Goal: Task Accomplishment & Management: Use online tool/utility

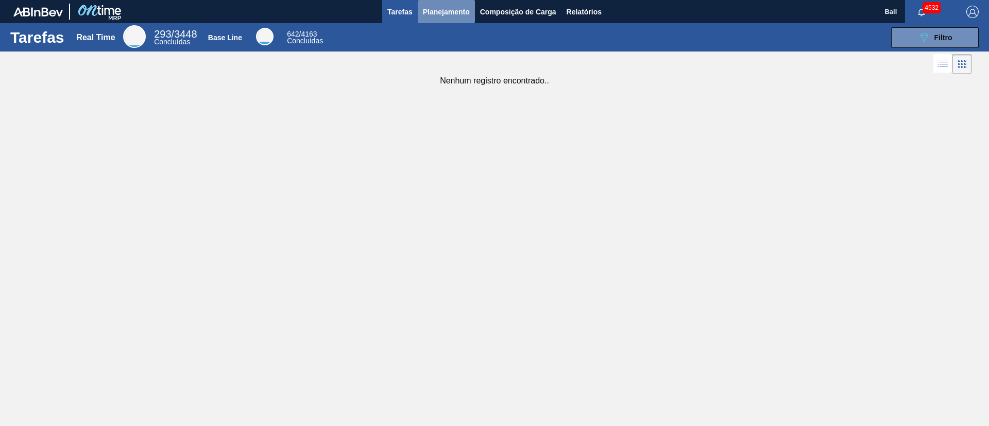
click at [466, 11] on span "Planejamento" at bounding box center [446, 12] width 47 height 12
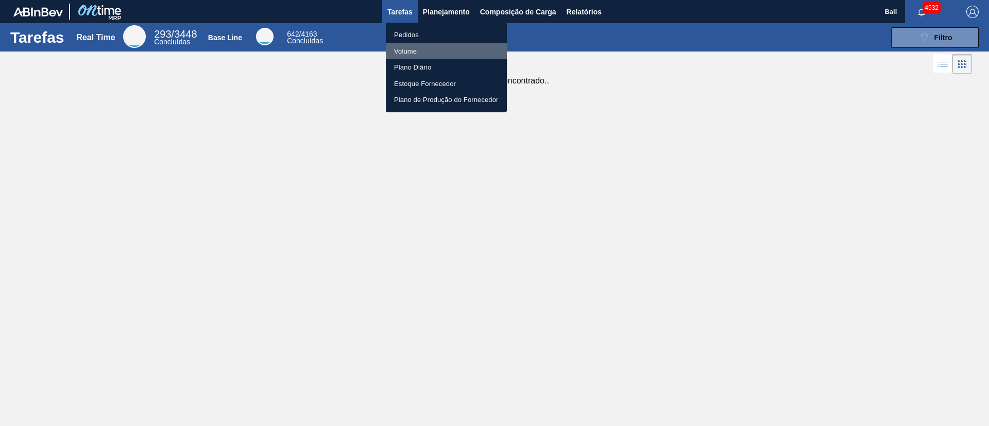
click at [413, 47] on li "Volume" at bounding box center [446, 51] width 121 height 16
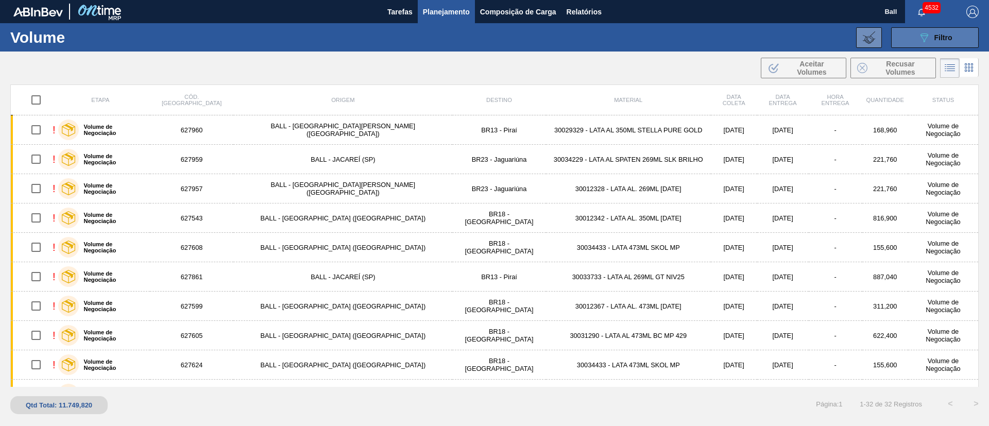
click at [929, 40] on icon "089F7B8B-B2A5-4AFE-B5C0-19BA573D28AC" at bounding box center [924, 37] width 12 height 12
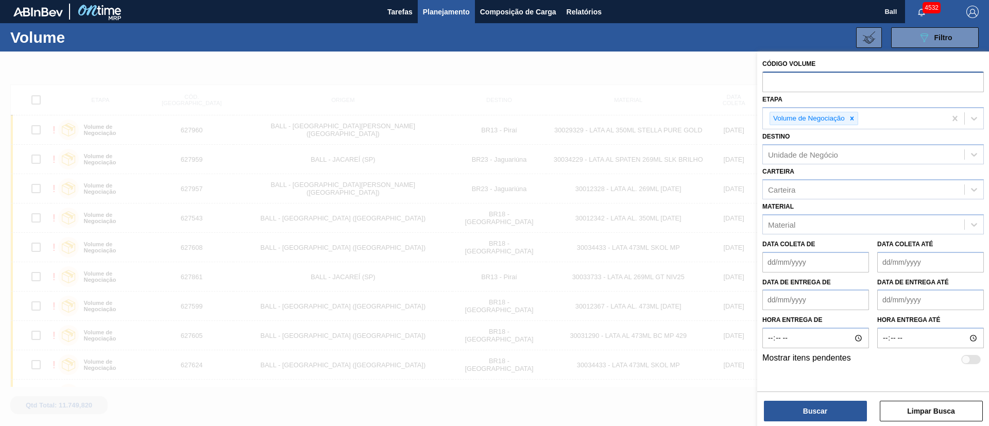
click at [806, 78] on input "text" at bounding box center [873, 82] width 222 height 20
paste input "text"
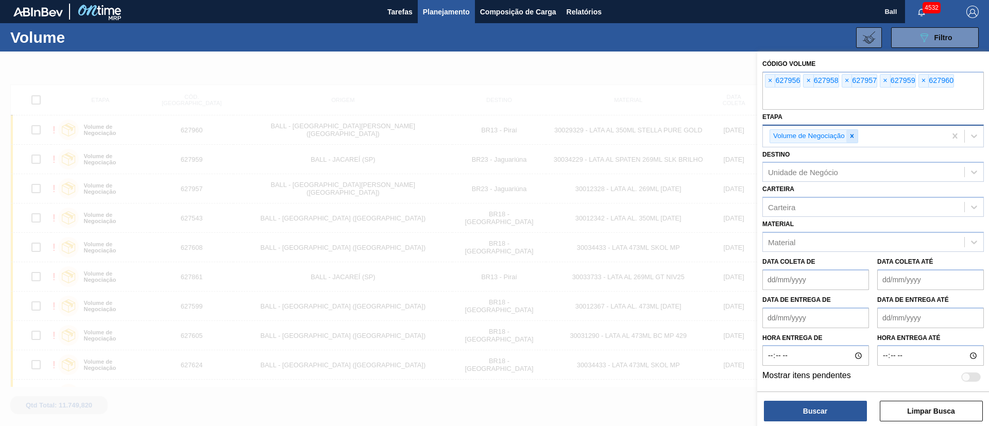
click at [852, 136] on icon at bounding box center [853, 136] width 4 height 4
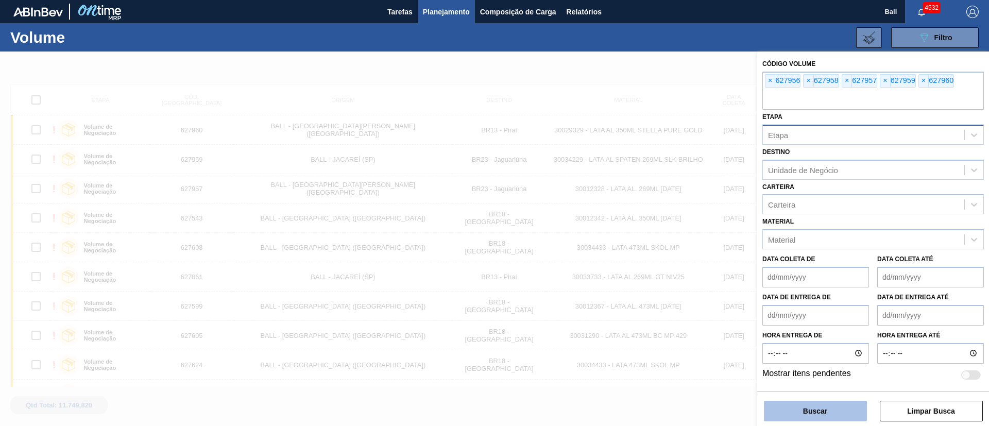
click at [816, 411] on button "Buscar" at bounding box center [815, 411] width 103 height 21
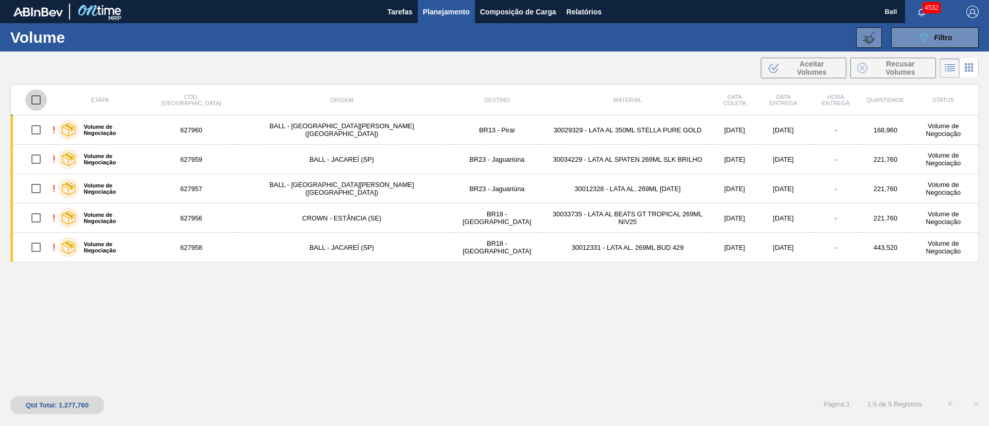
click at [37, 98] on input "checkbox" at bounding box center [36, 100] width 22 height 22
checkbox input "true"
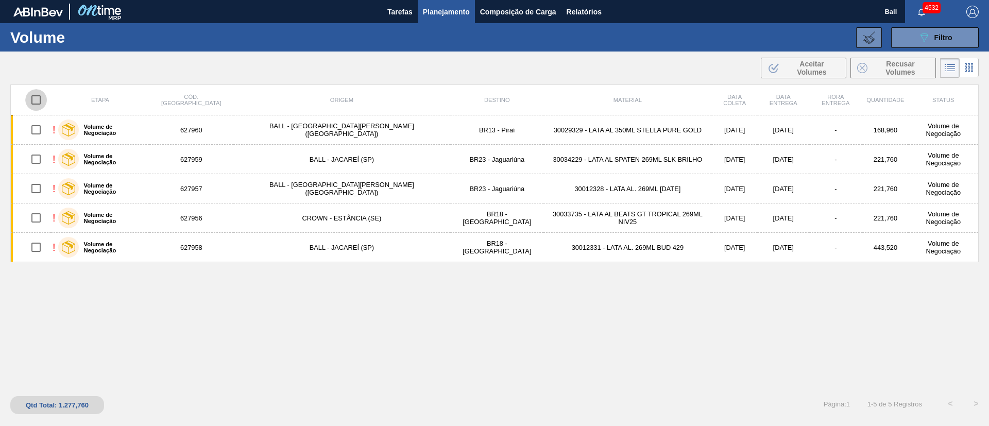
checkbox input "true"
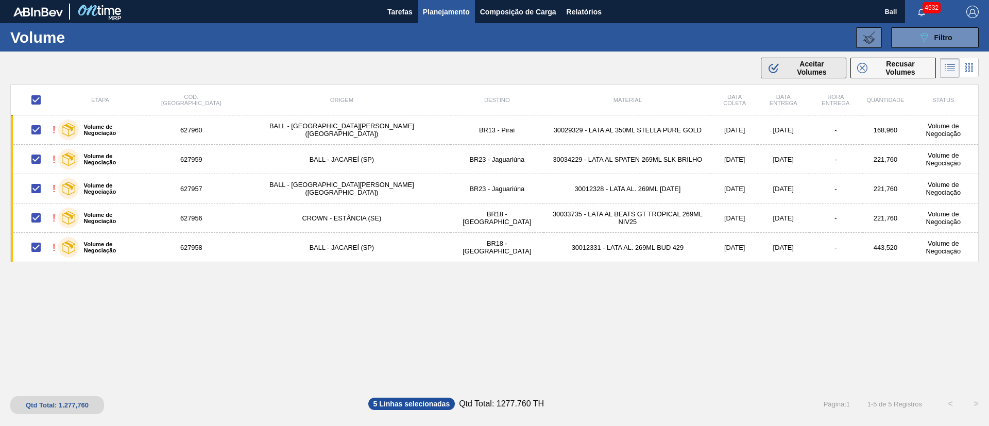
click at [812, 65] on span "Aceitar Volumes" at bounding box center [812, 68] width 56 height 16
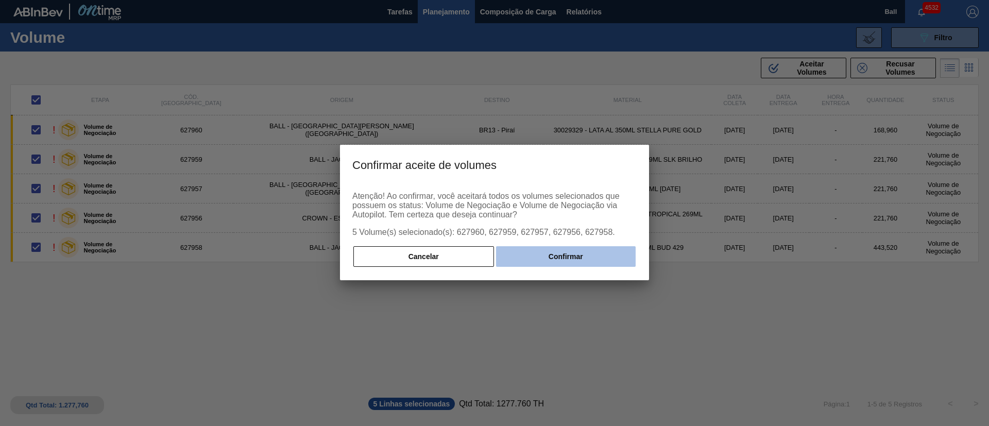
click at [589, 250] on button "Confirmar" at bounding box center [566, 256] width 140 height 21
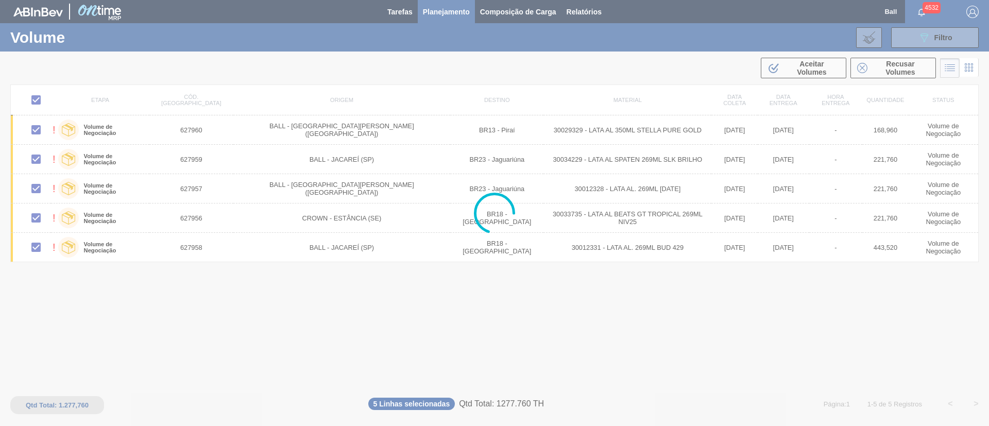
checkbox input "false"
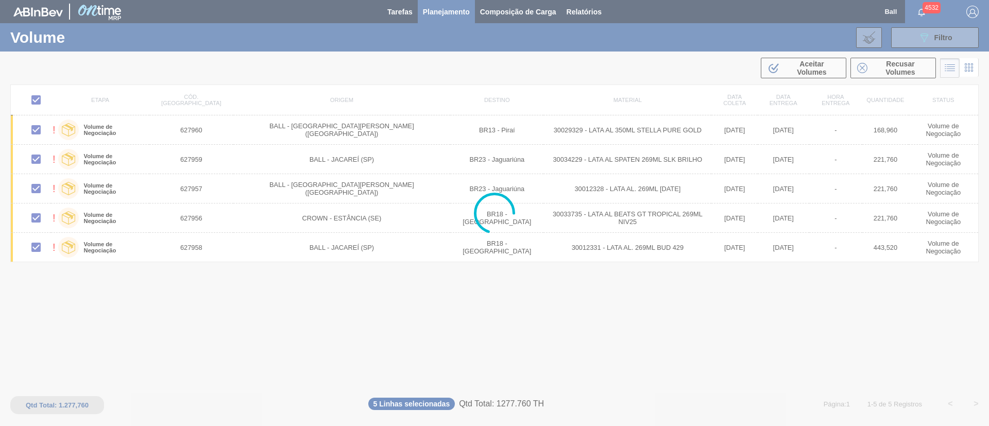
checkbox input "false"
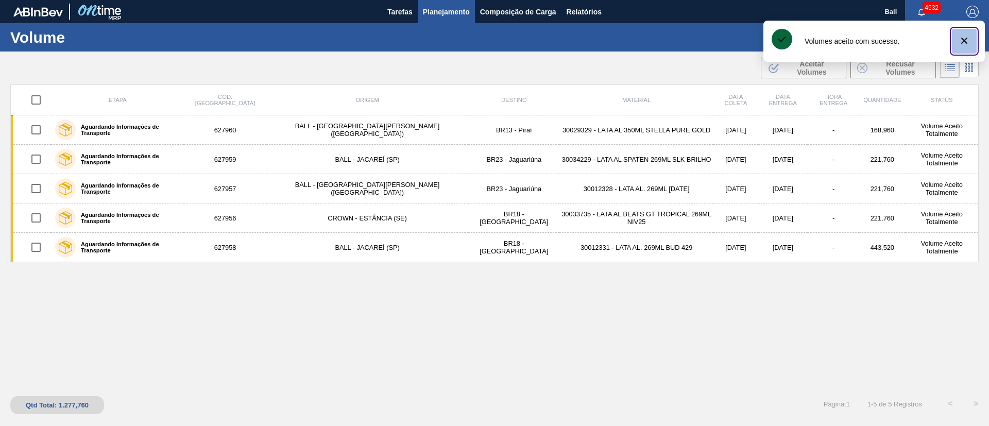
click at [975, 32] on button "botão de ícone" at bounding box center [964, 41] width 25 height 25
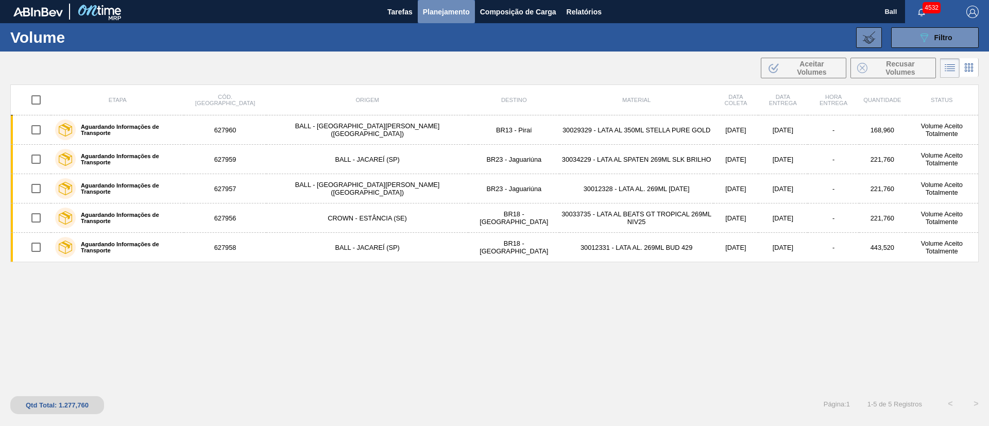
click at [455, 13] on span "Planejamento" at bounding box center [446, 12] width 47 height 12
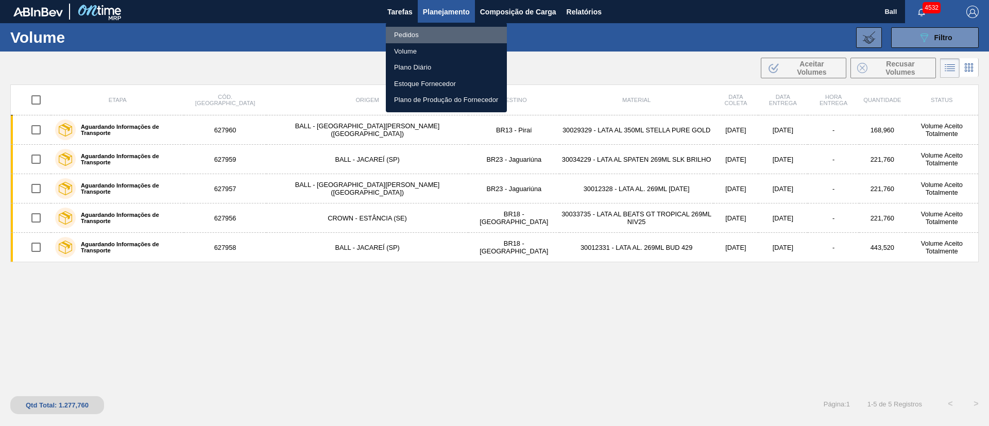
click at [418, 31] on li "Pedidos" at bounding box center [446, 35] width 121 height 16
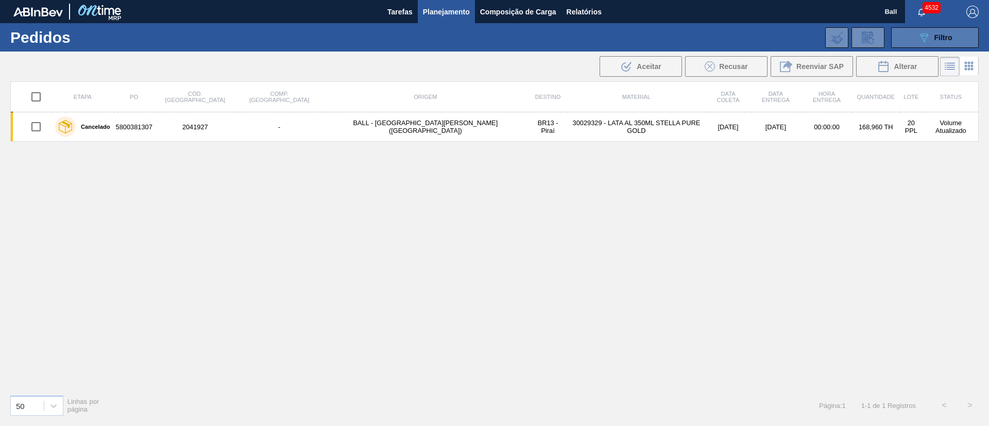
click at [946, 42] on div "089F7B8B-B2A5-4AFE-B5C0-19BA573D28AC Filtro" at bounding box center [935, 37] width 35 height 12
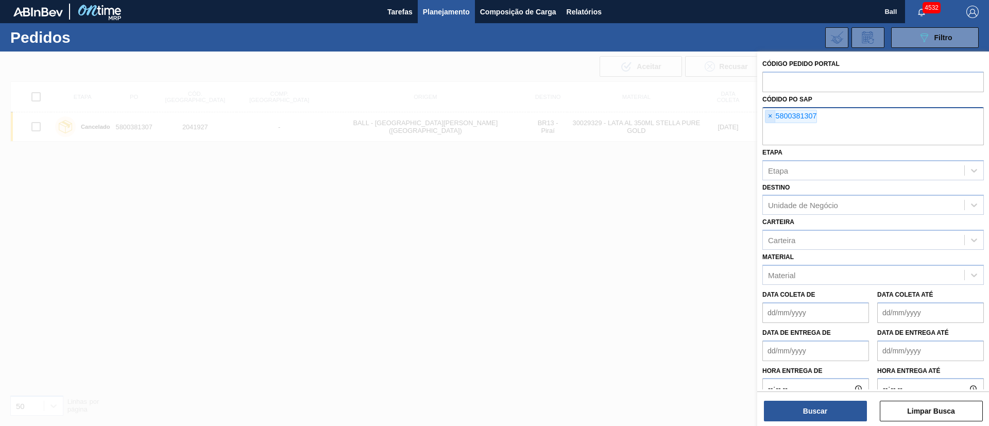
click at [769, 119] on span "×" at bounding box center [771, 116] width 10 height 12
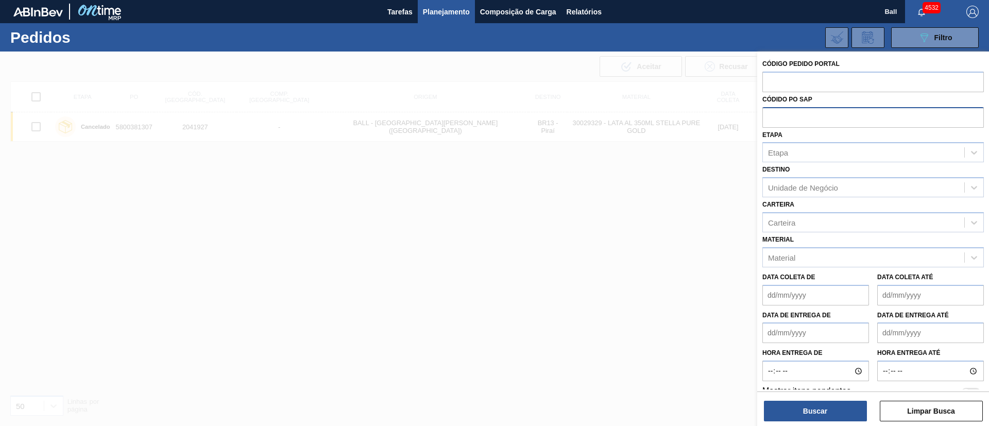
paste input "text"
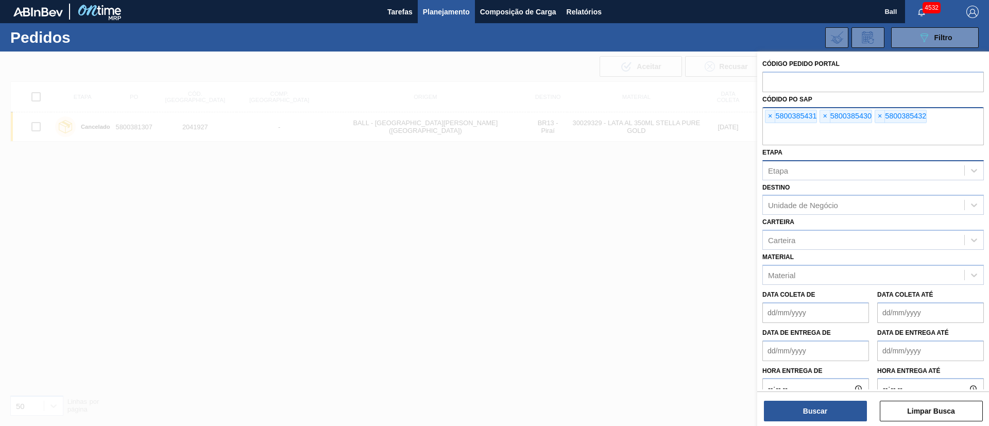
paste input "5800381307"
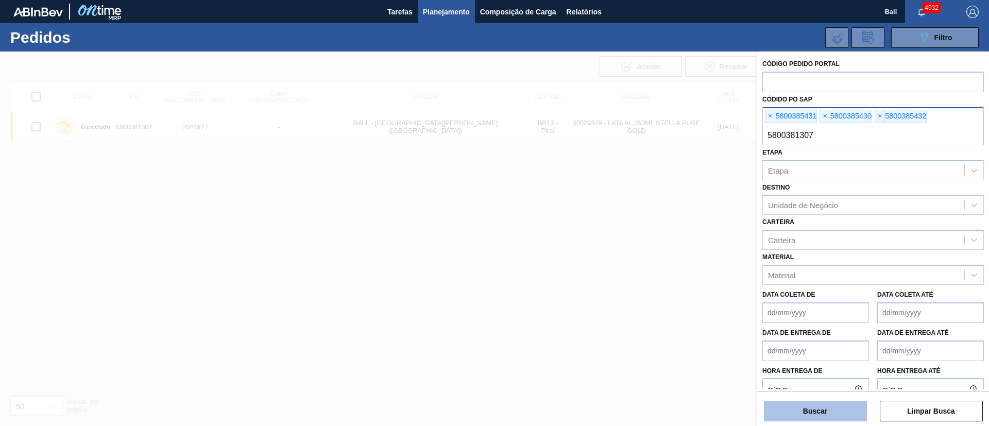
type input "5800381307"
click at [807, 409] on button "Buscar" at bounding box center [815, 411] width 103 height 21
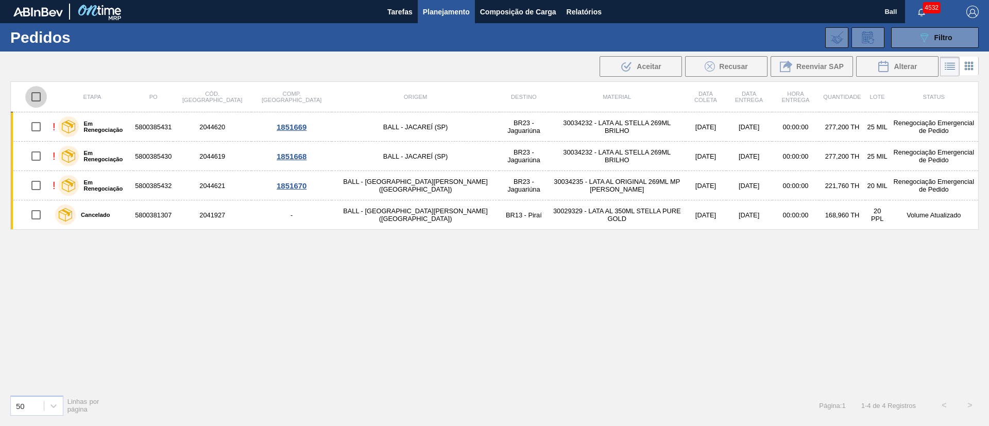
click at [39, 101] on input "checkbox" at bounding box center [36, 97] width 22 height 22
checkbox input "true"
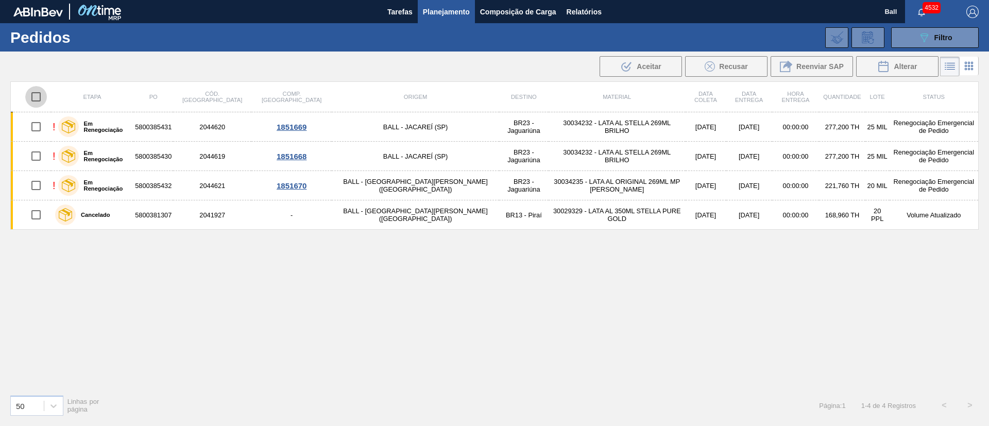
checkbox input "true"
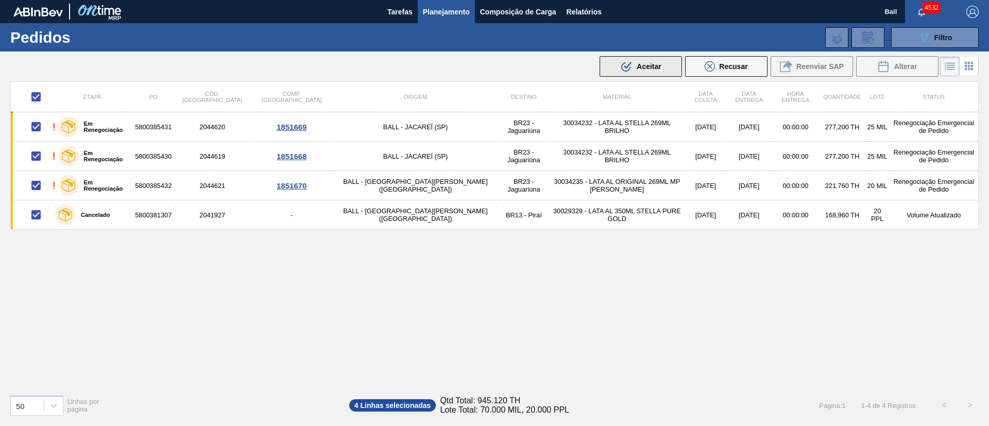
click at [657, 68] on span "Aceitar" at bounding box center [649, 66] width 24 height 8
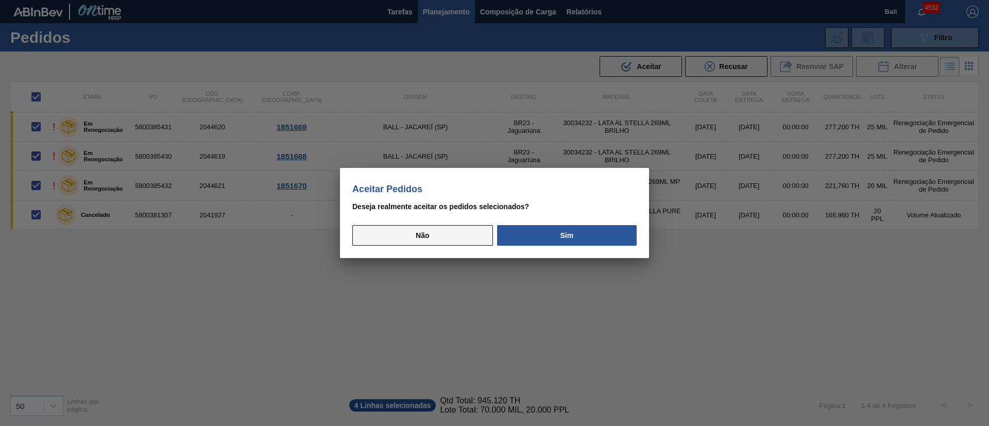
click at [434, 232] on button "Não" at bounding box center [422, 235] width 141 height 21
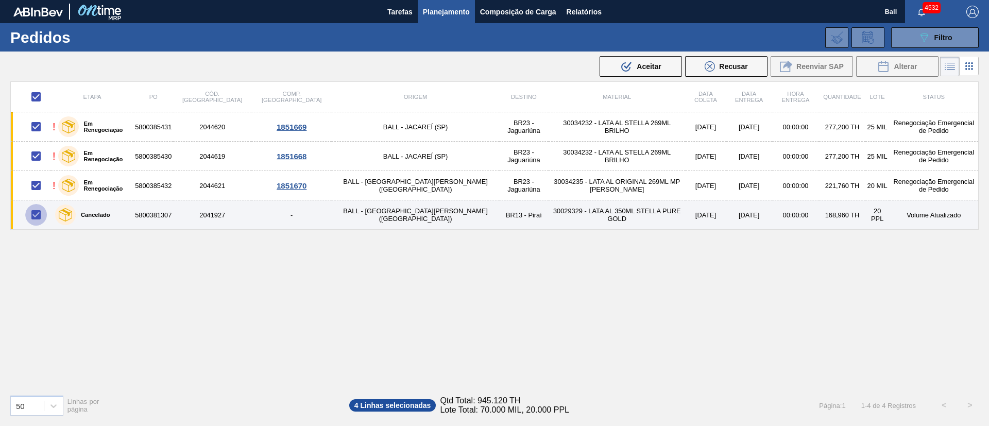
click at [37, 215] on input "checkbox" at bounding box center [36, 215] width 22 height 22
checkbox input "false"
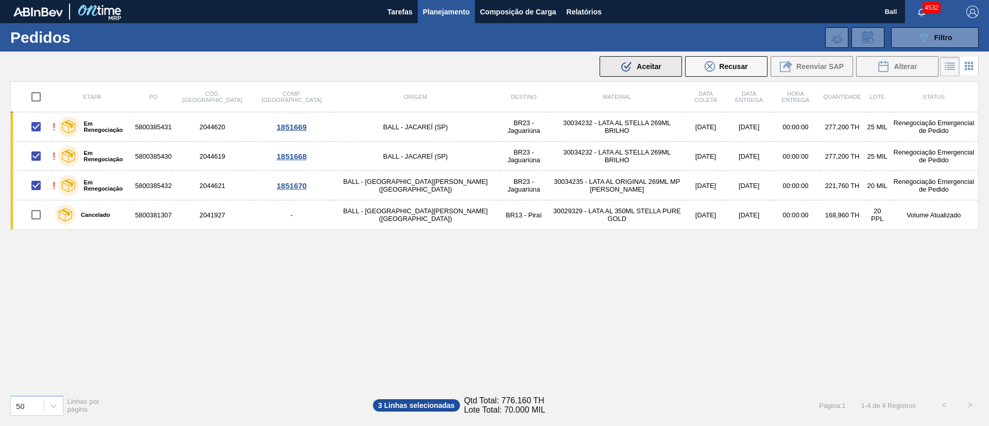
click at [651, 63] on span "Aceitar" at bounding box center [649, 66] width 24 height 8
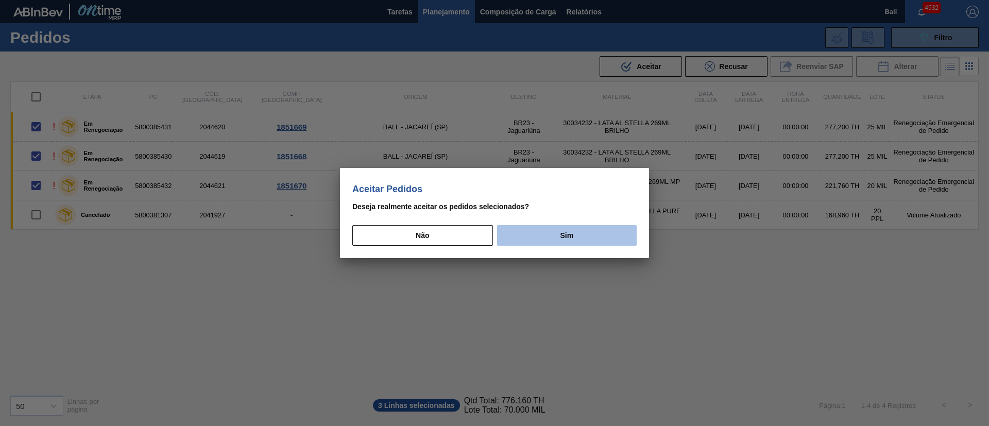
drag, startPoint x: 547, startPoint y: 247, endPoint x: 554, endPoint y: 235, distance: 13.9
click at [554, 235] on div "Aceitar Pedidos [PERSON_NAME] realmente aceitar os pedidos selecionados? Não Sim" at bounding box center [494, 213] width 309 height 91
click at [554, 235] on button "Sim" at bounding box center [567, 235] width 140 height 21
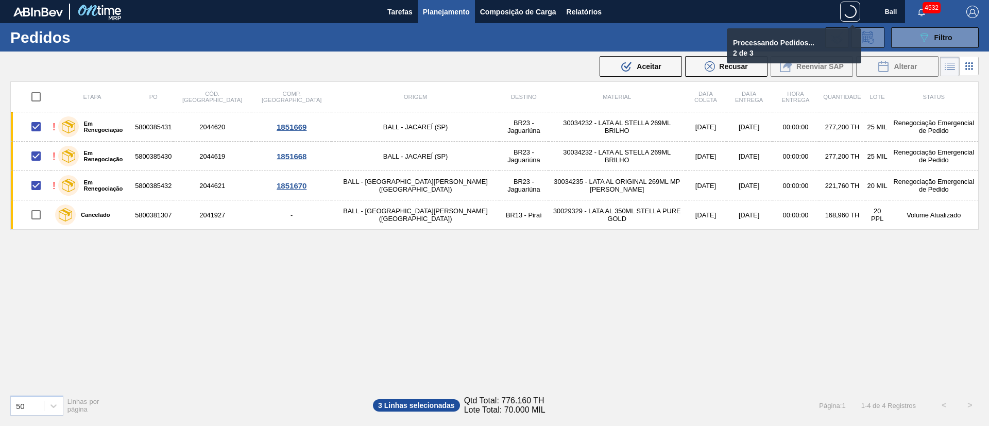
checkbox input "false"
